Goal: Transaction & Acquisition: Purchase product/service

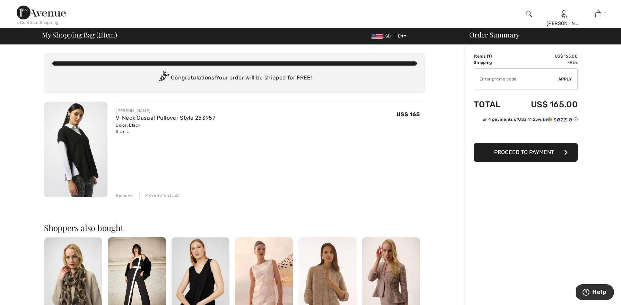
click at [504, 81] on input "TEXT" at bounding box center [516, 79] width 84 height 21
type input "LIVE10"
click at [564, 79] on span "Apply" at bounding box center [565, 79] width 14 height 6
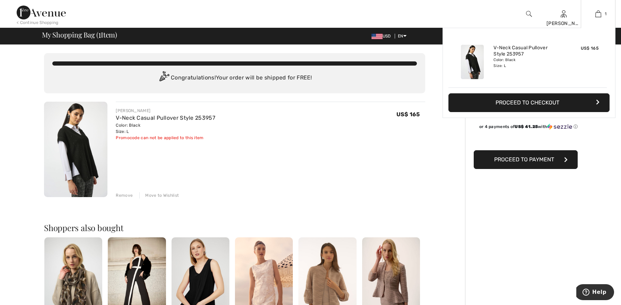
click at [598, 99] on button "Proceed to Checkout" at bounding box center [529, 102] width 161 height 19
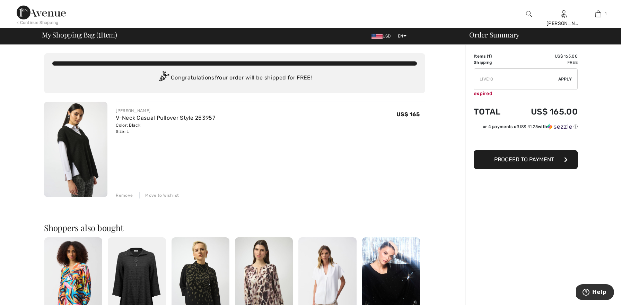
type input "LIVE10"
type input "NEW15"
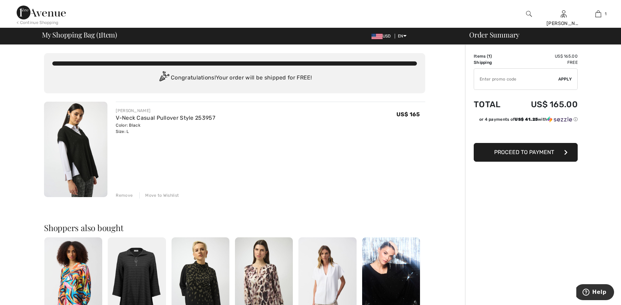
type input "LIVE10"
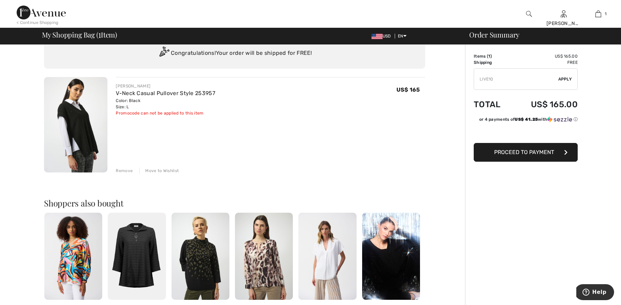
scroll to position [23, 0]
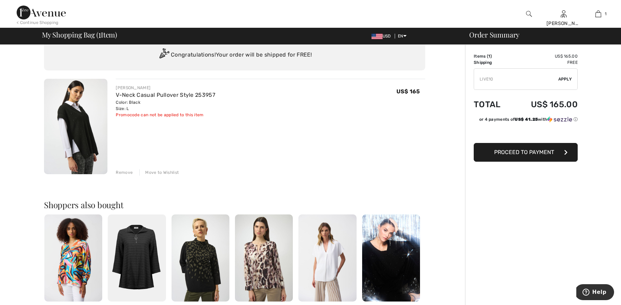
click at [540, 154] on span "Proceed to Payment" at bounding box center [524, 152] width 60 height 7
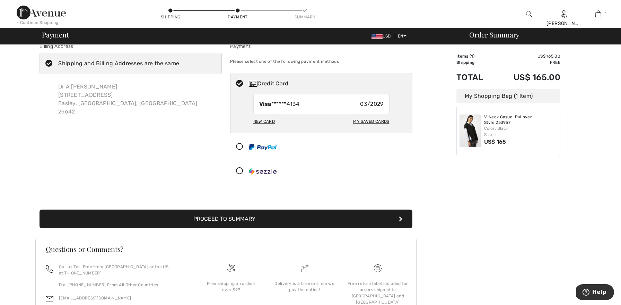
scroll to position [9, 0]
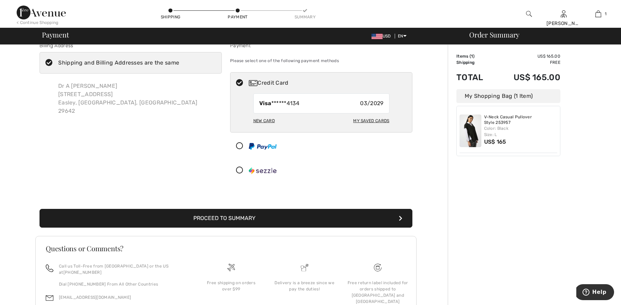
click at [304, 218] on button "Proceed to Summary" at bounding box center [226, 218] width 373 height 19
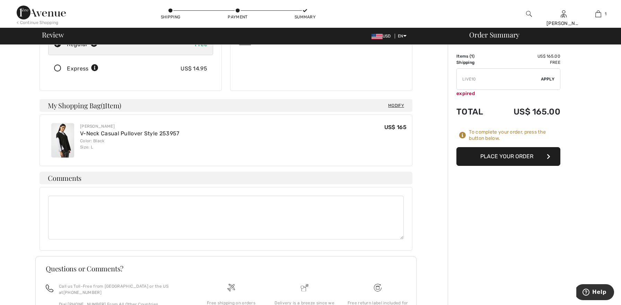
scroll to position [124, 0]
click at [537, 155] on button "Place Your Order" at bounding box center [509, 156] width 104 height 19
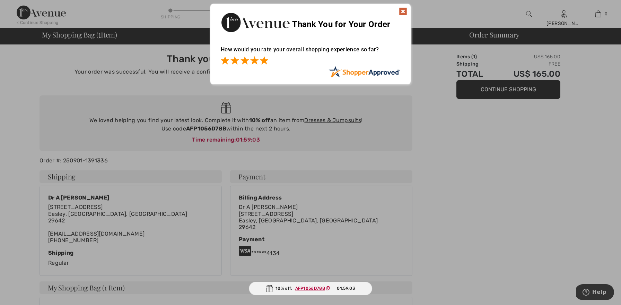
click at [266, 58] on span at bounding box center [264, 60] width 8 height 8
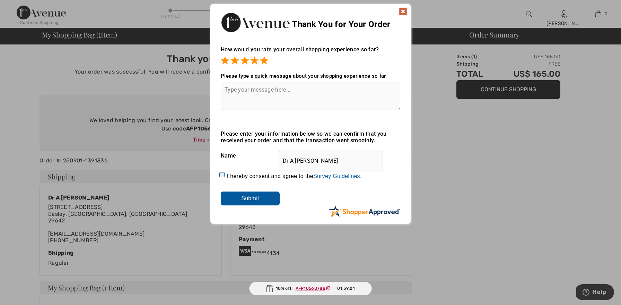
click at [271, 96] on textarea at bounding box center [311, 96] width 180 height 27
type textarea "absolutely the easiest on any platform"
click at [221, 173] on input "I hereby consent and agree to the By submitting a review, you grant permission …" at bounding box center [223, 175] width 5 height 5
checkbox input "true"
click at [231, 195] on input "Submit" at bounding box center [250, 198] width 59 height 14
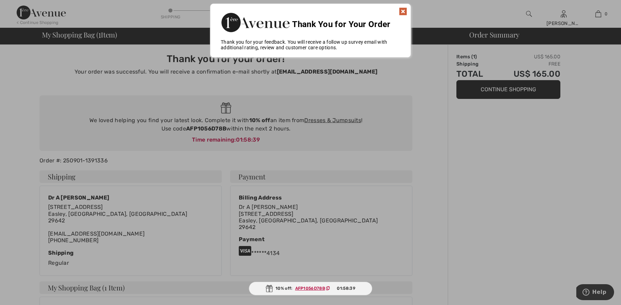
click at [402, 9] on img at bounding box center [403, 11] width 8 height 8
